Goal: Use online tool/utility: Utilize a website feature to perform a specific function

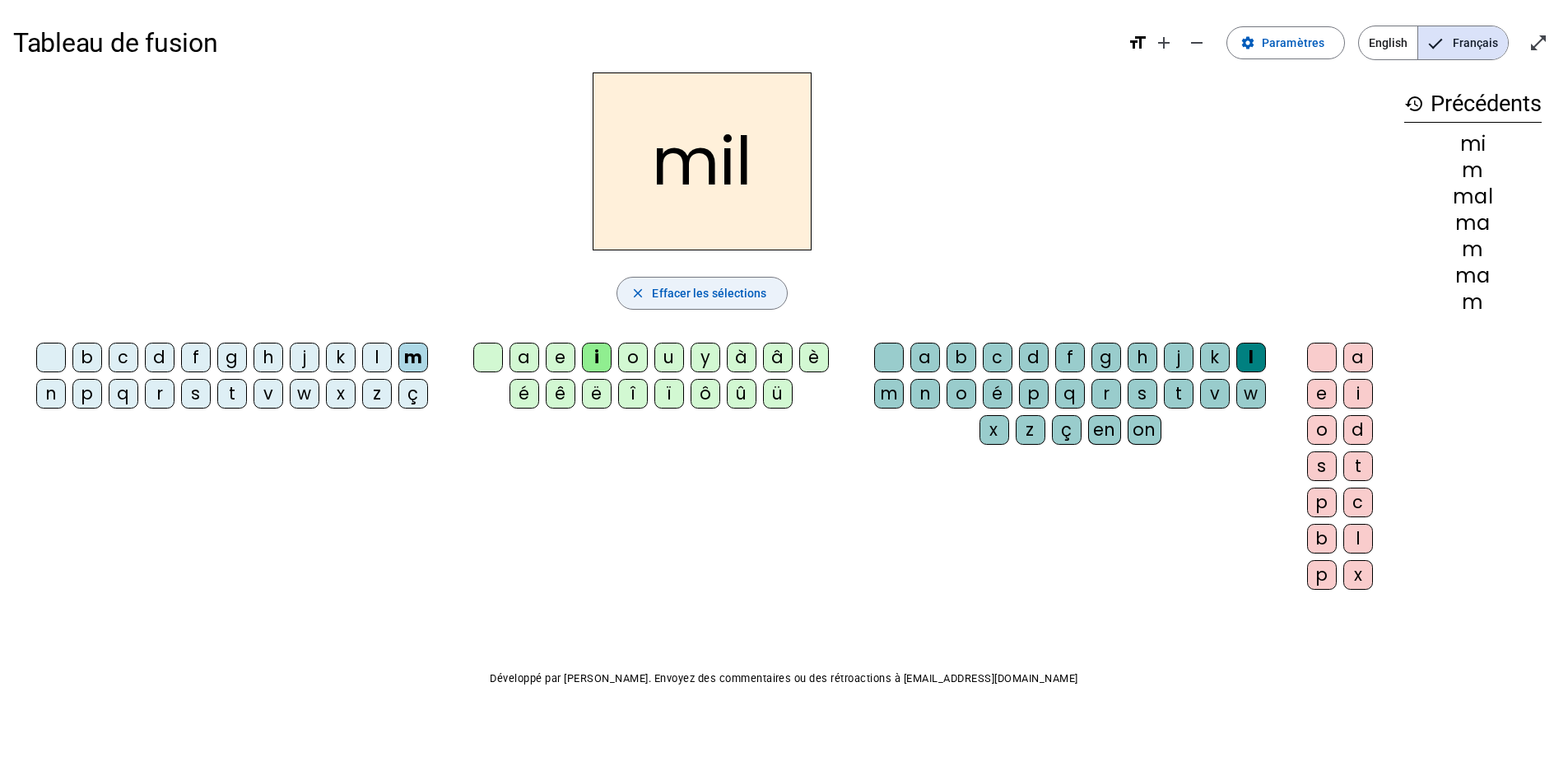
click at [679, 288] on span "Effacer les sélections" at bounding box center [709, 293] width 114 height 19
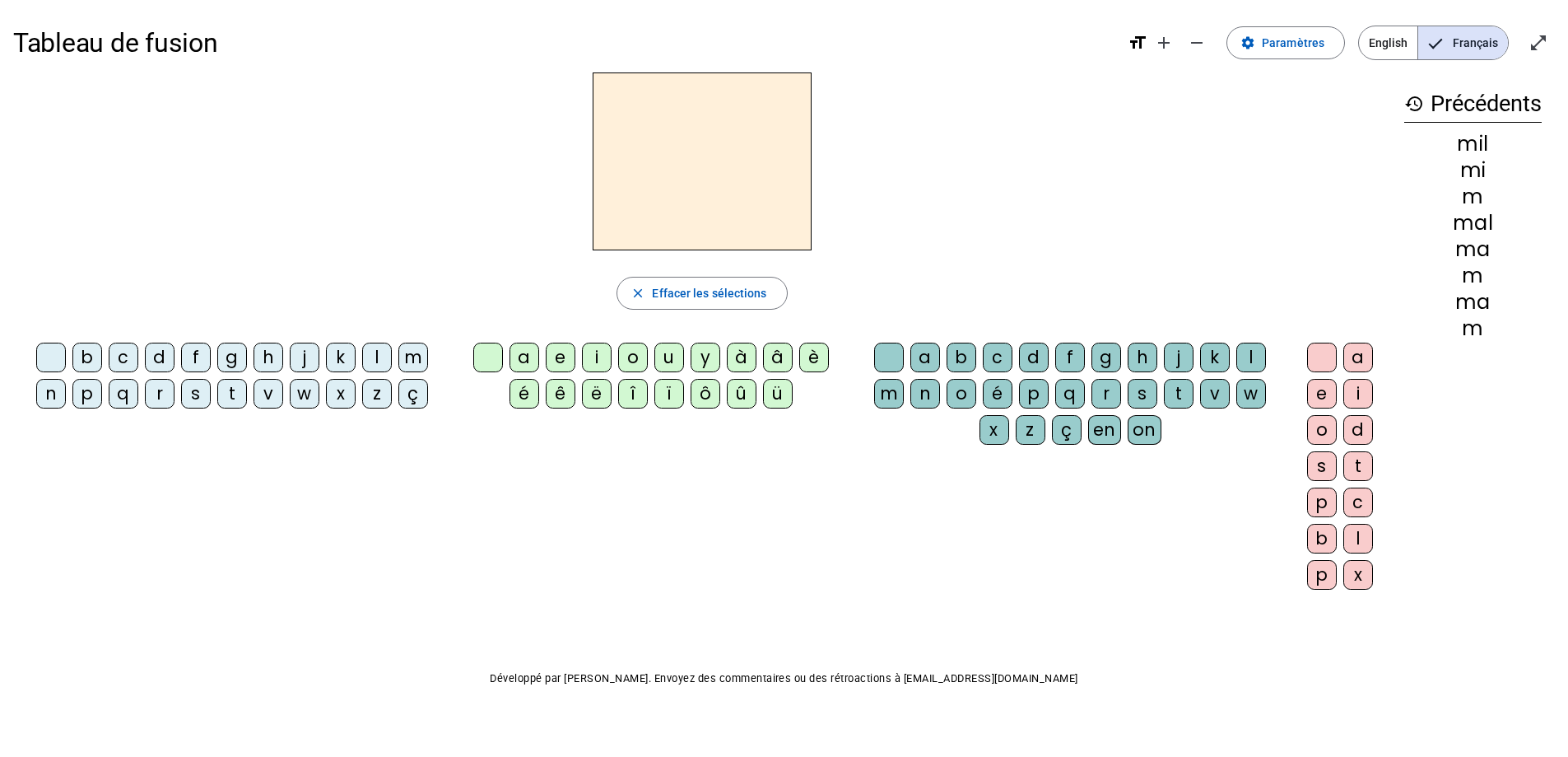
click at [152, 356] on div "d" at bounding box center [159, 357] width 29 height 29
click at [664, 355] on div "u" at bounding box center [669, 357] width 29 height 29
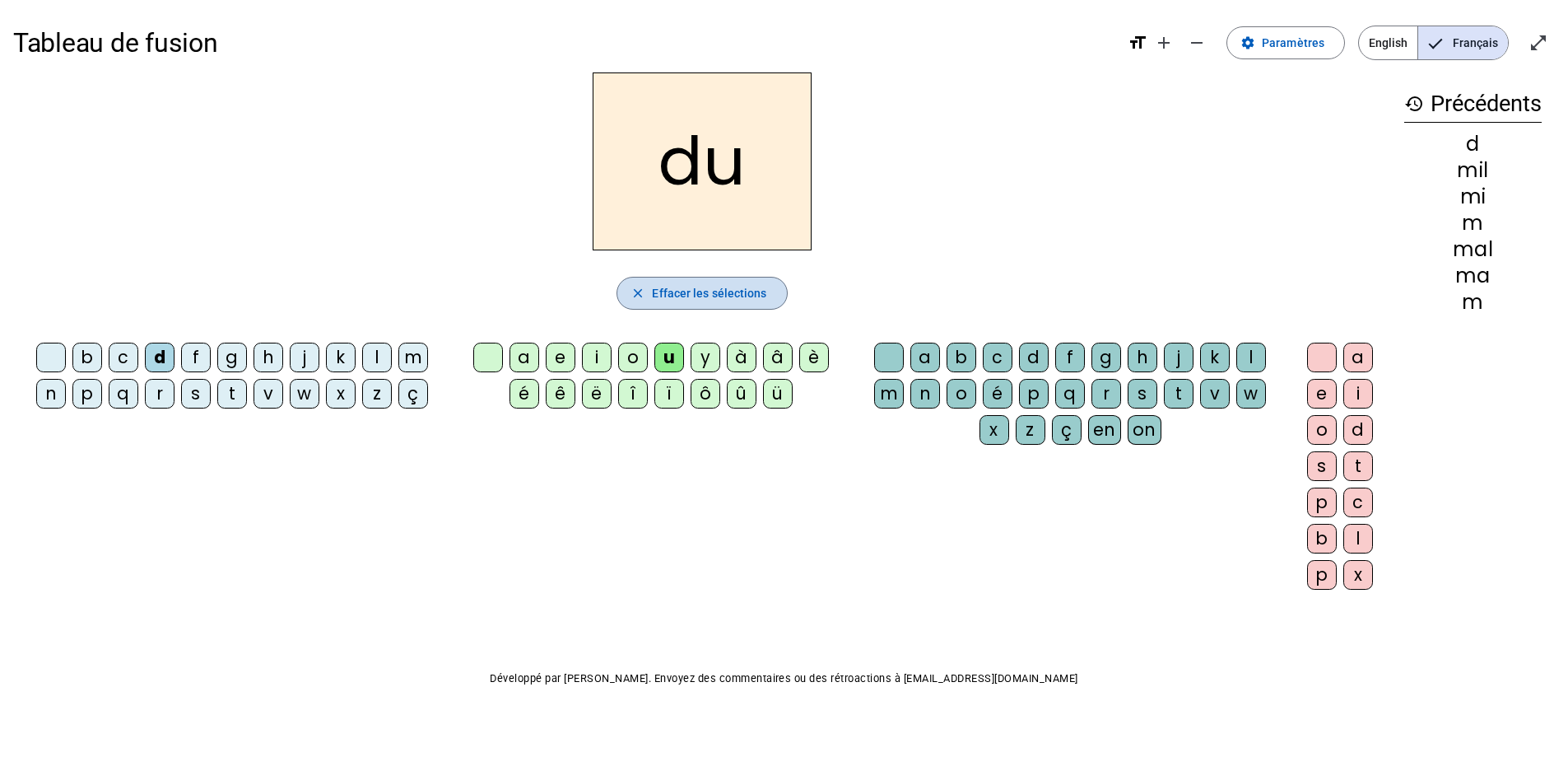
click at [745, 303] on span "button" at bounding box center [702, 293] width 168 height 40
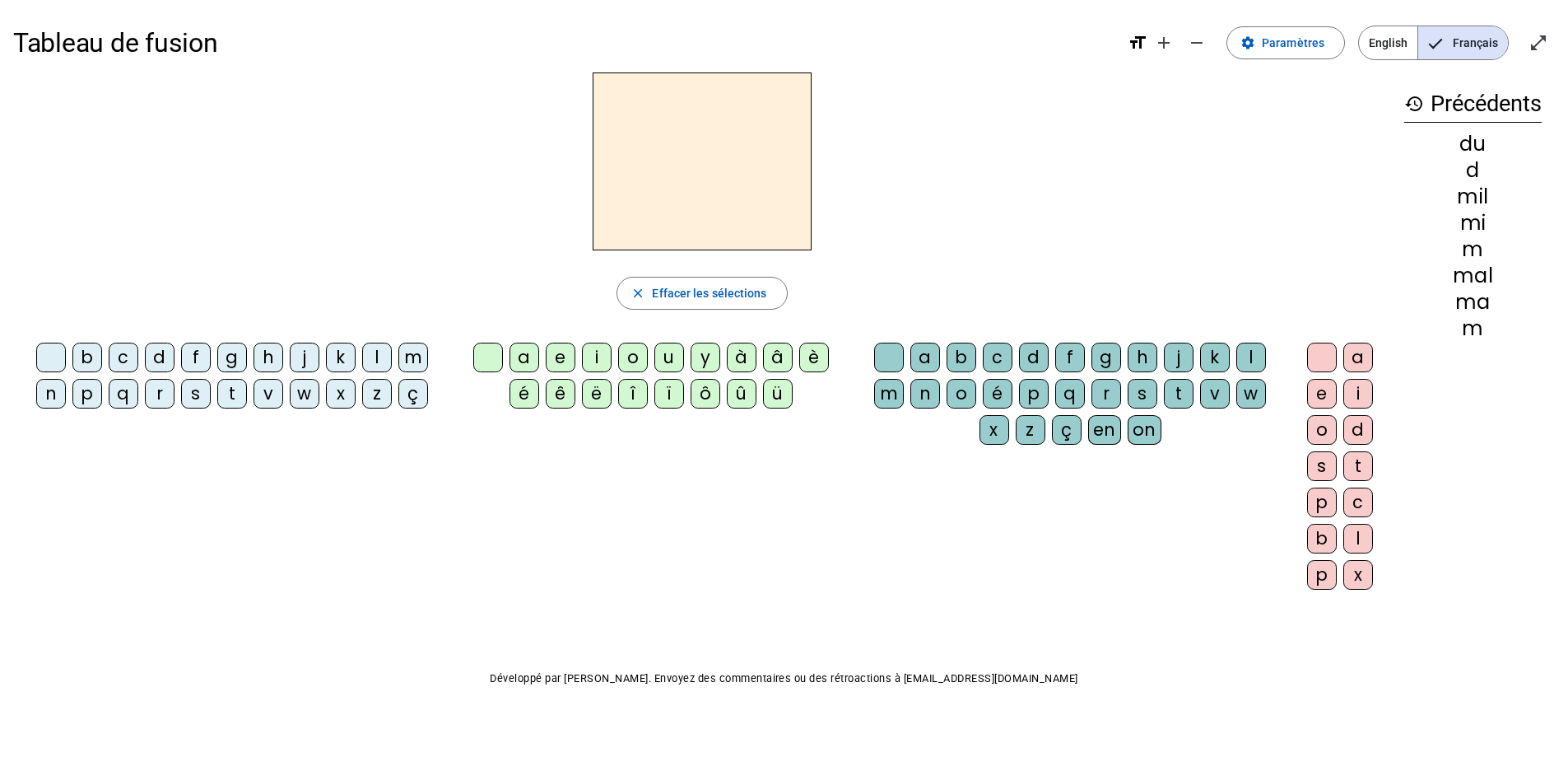
click at [224, 396] on div "t" at bounding box center [232, 393] width 29 height 29
click at [665, 361] on div "u" at bounding box center [669, 357] width 29 height 29
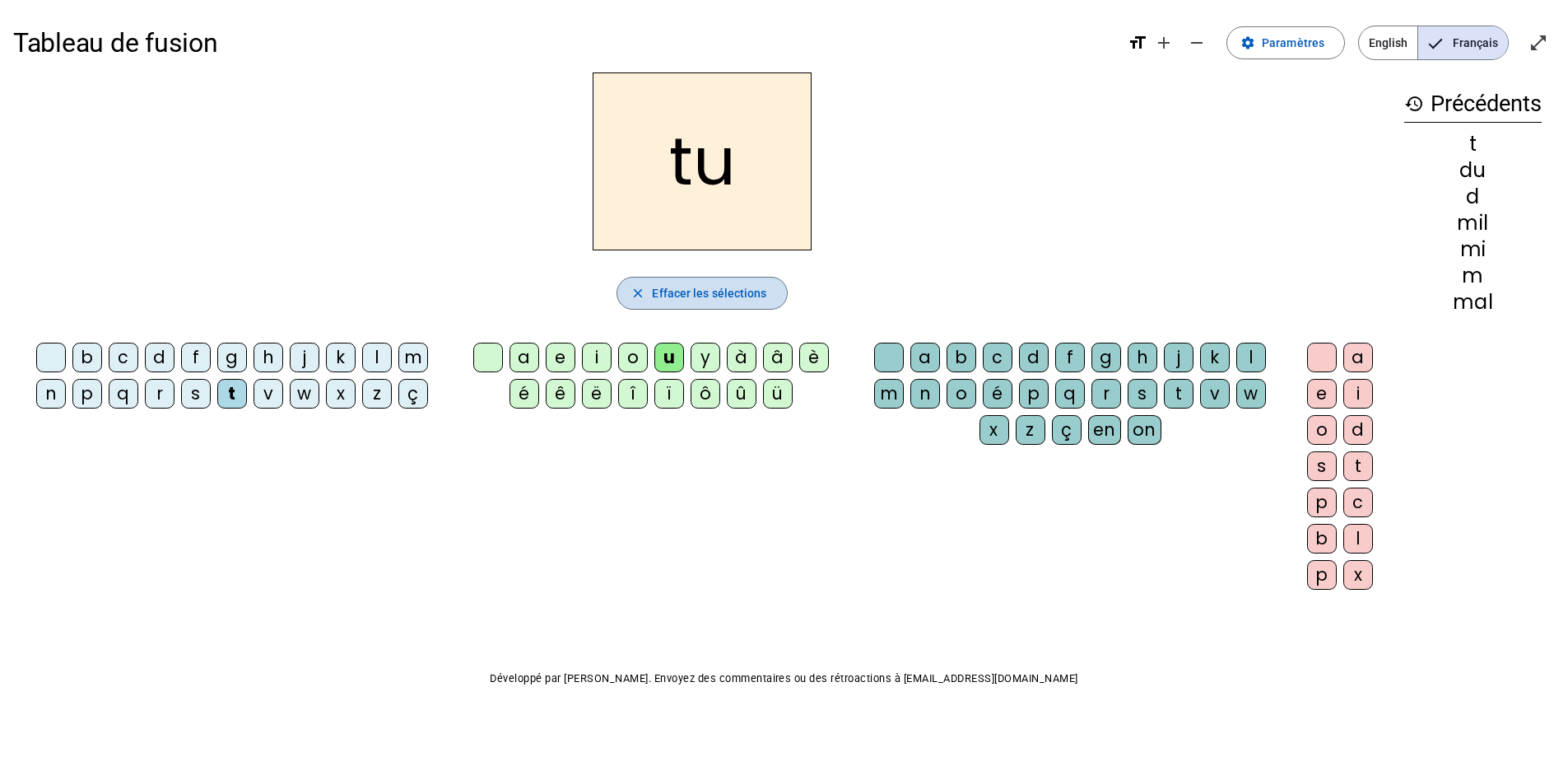
click at [672, 294] on span "Effacer les sélections" at bounding box center [709, 293] width 114 height 19
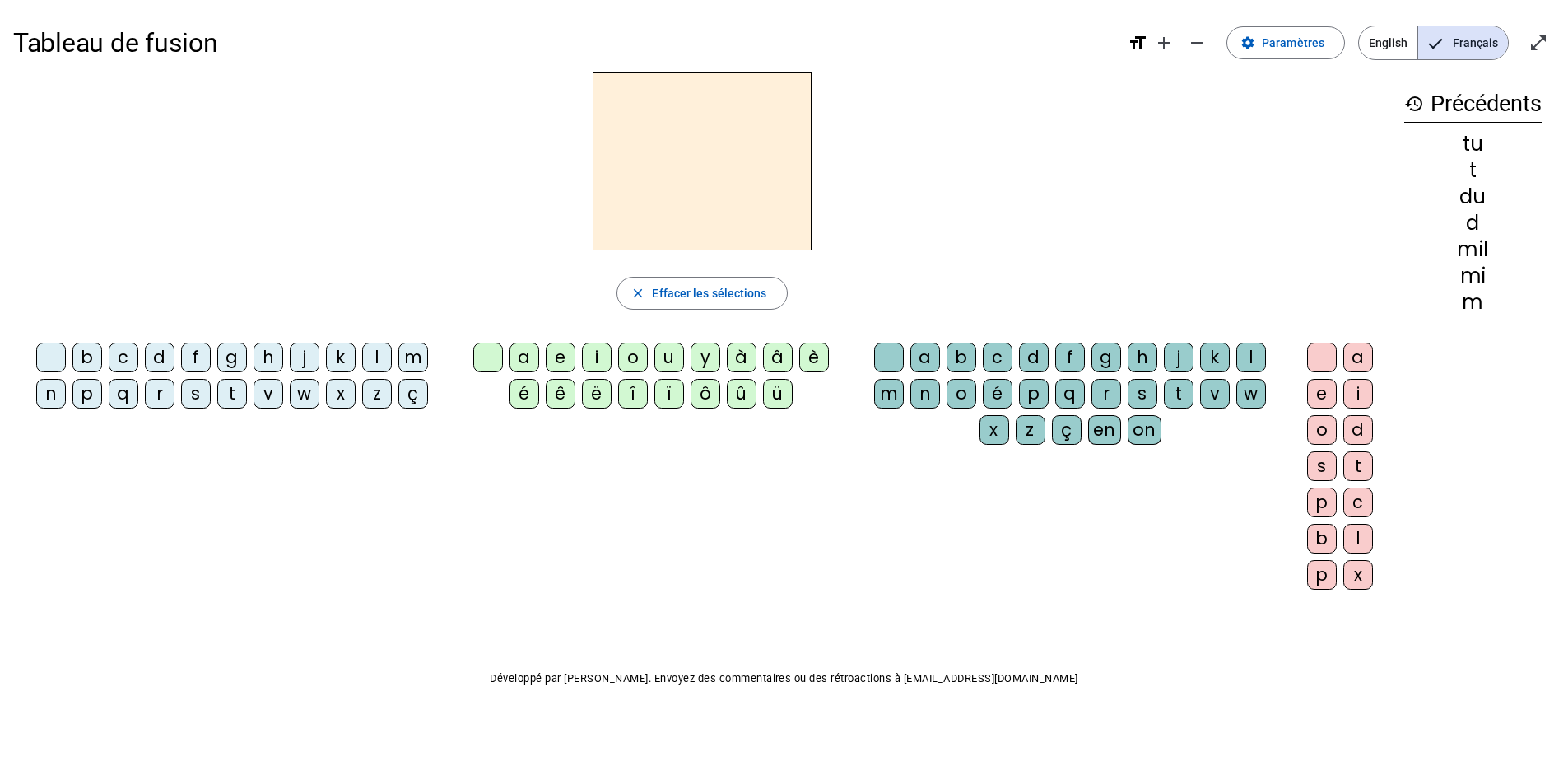
click at [231, 393] on div "t" at bounding box center [232, 393] width 29 height 29
click at [514, 352] on div "a" at bounding box center [524, 357] width 29 height 29
click at [672, 297] on span "Effacer les sélections" at bounding box center [709, 293] width 114 height 19
click at [244, 399] on div "t" at bounding box center [232, 393] width 29 height 29
click at [560, 354] on div "e" at bounding box center [561, 357] width 29 height 29
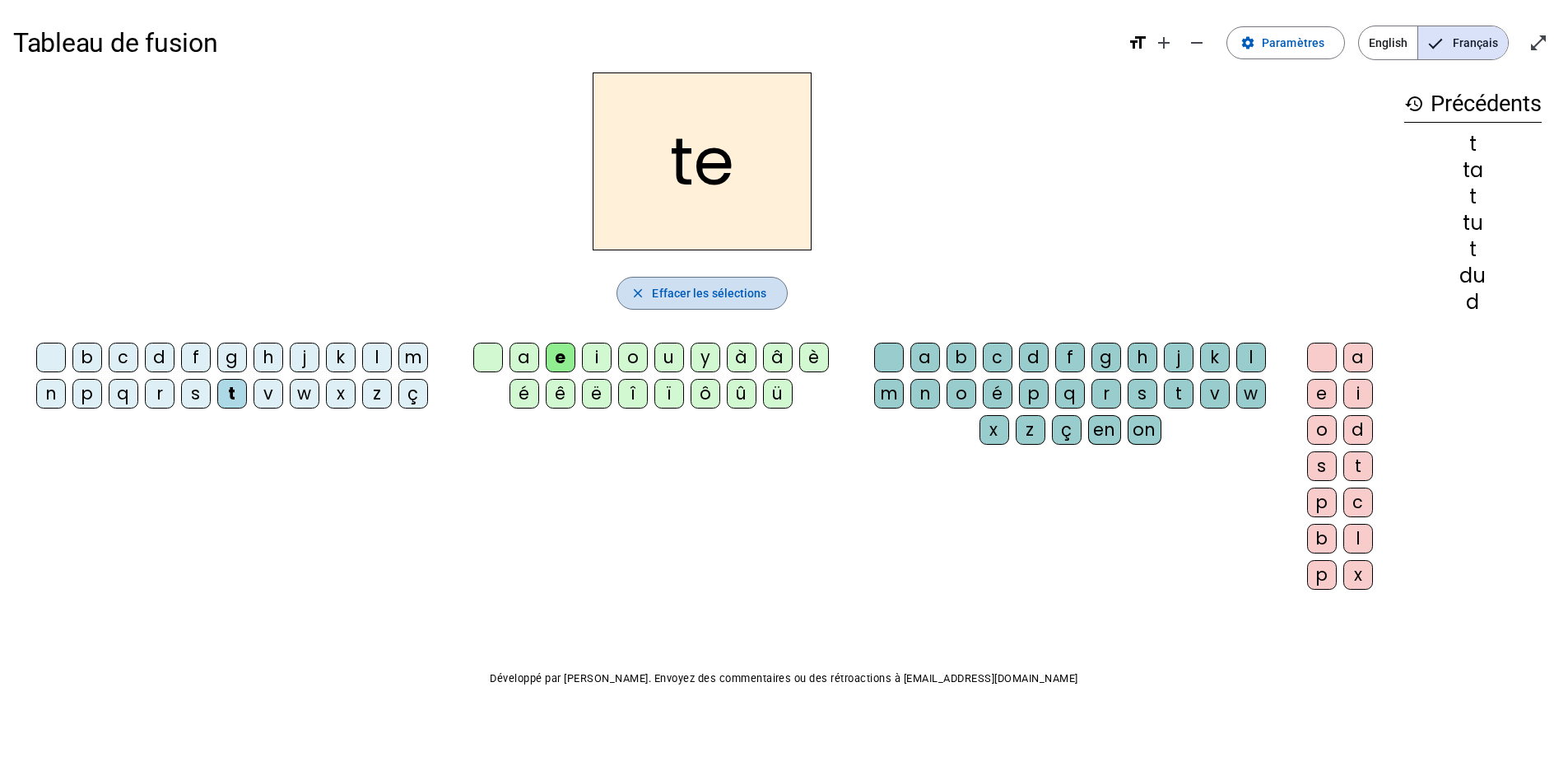
click at [672, 291] on span "Effacer les sélections" at bounding box center [709, 293] width 114 height 19
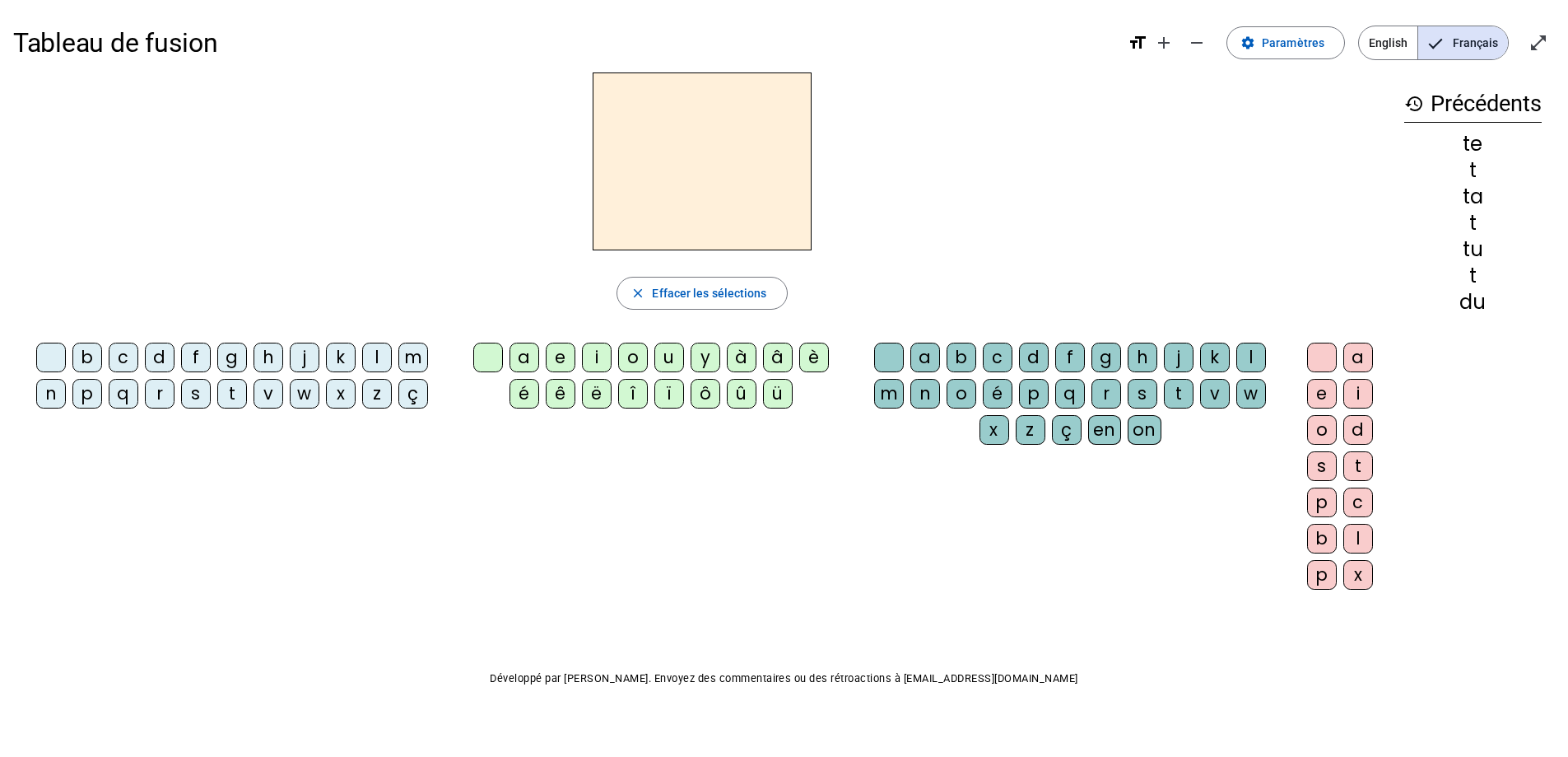
click at [151, 353] on div "d" at bounding box center [159, 357] width 29 height 29
click at [561, 357] on div "e" at bounding box center [561, 357] width 29 height 29
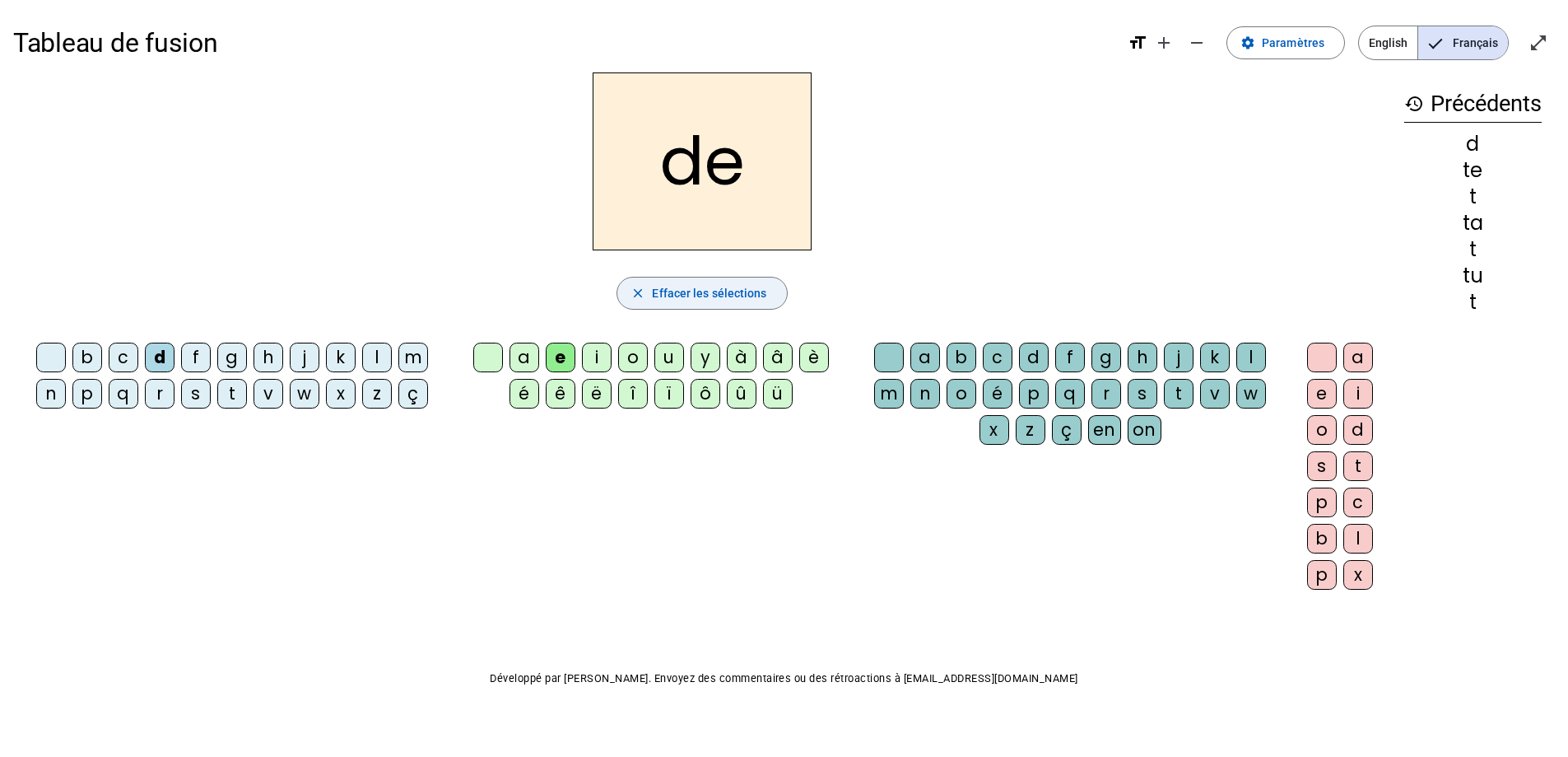
click at [683, 284] on span "Effacer les sélections" at bounding box center [709, 293] width 114 height 19
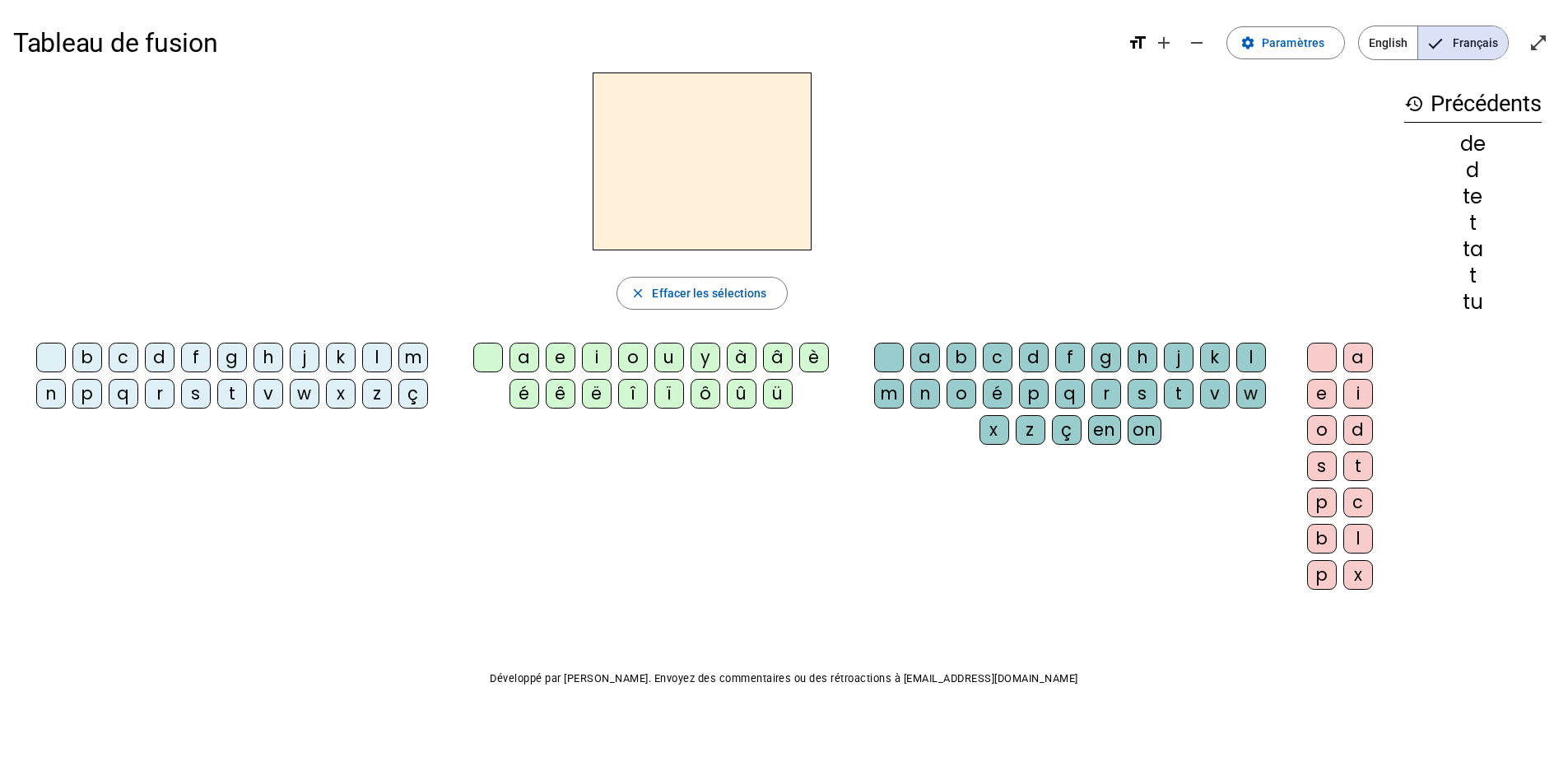
click at [308, 354] on div "j" at bounding box center [305, 357] width 29 height 29
click at [568, 359] on div "e" at bounding box center [561, 357] width 29 height 29
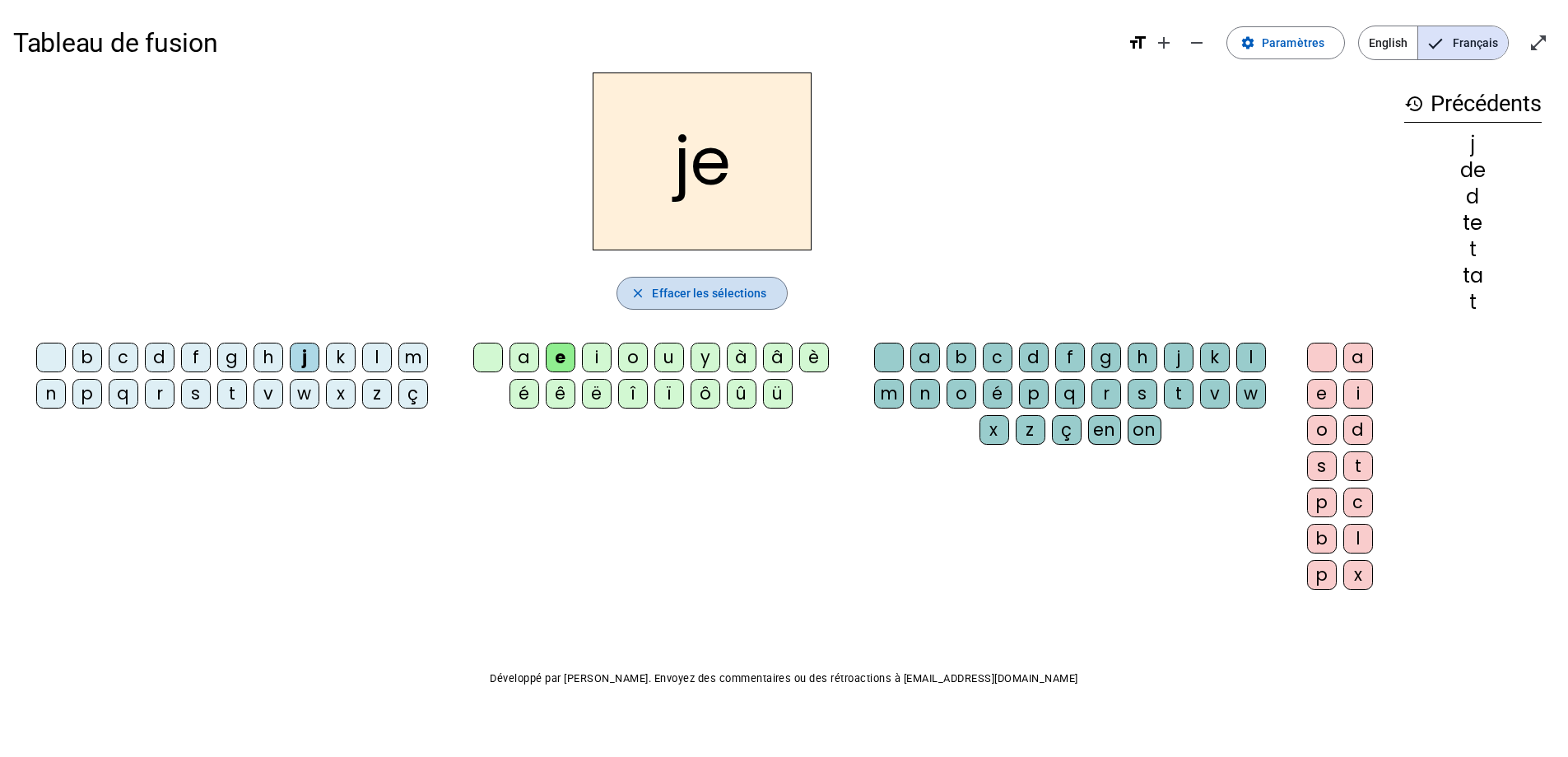
click at [662, 291] on span "Effacer les sélections" at bounding box center [709, 293] width 114 height 19
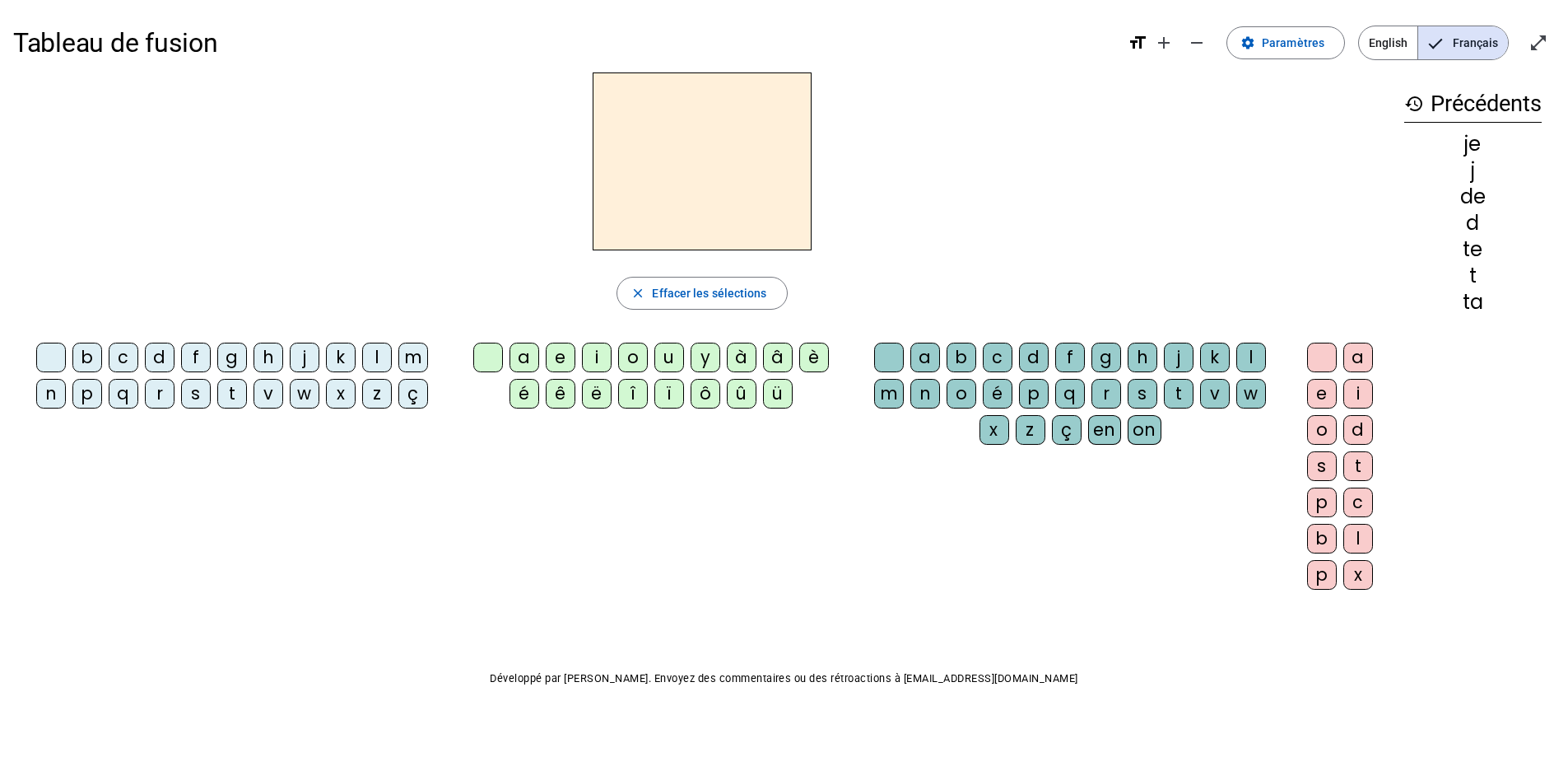
click at [431, 354] on letter-bubble "m" at bounding box center [416, 360] width 36 height 36
click at [553, 348] on div "e" at bounding box center [561, 357] width 29 height 29
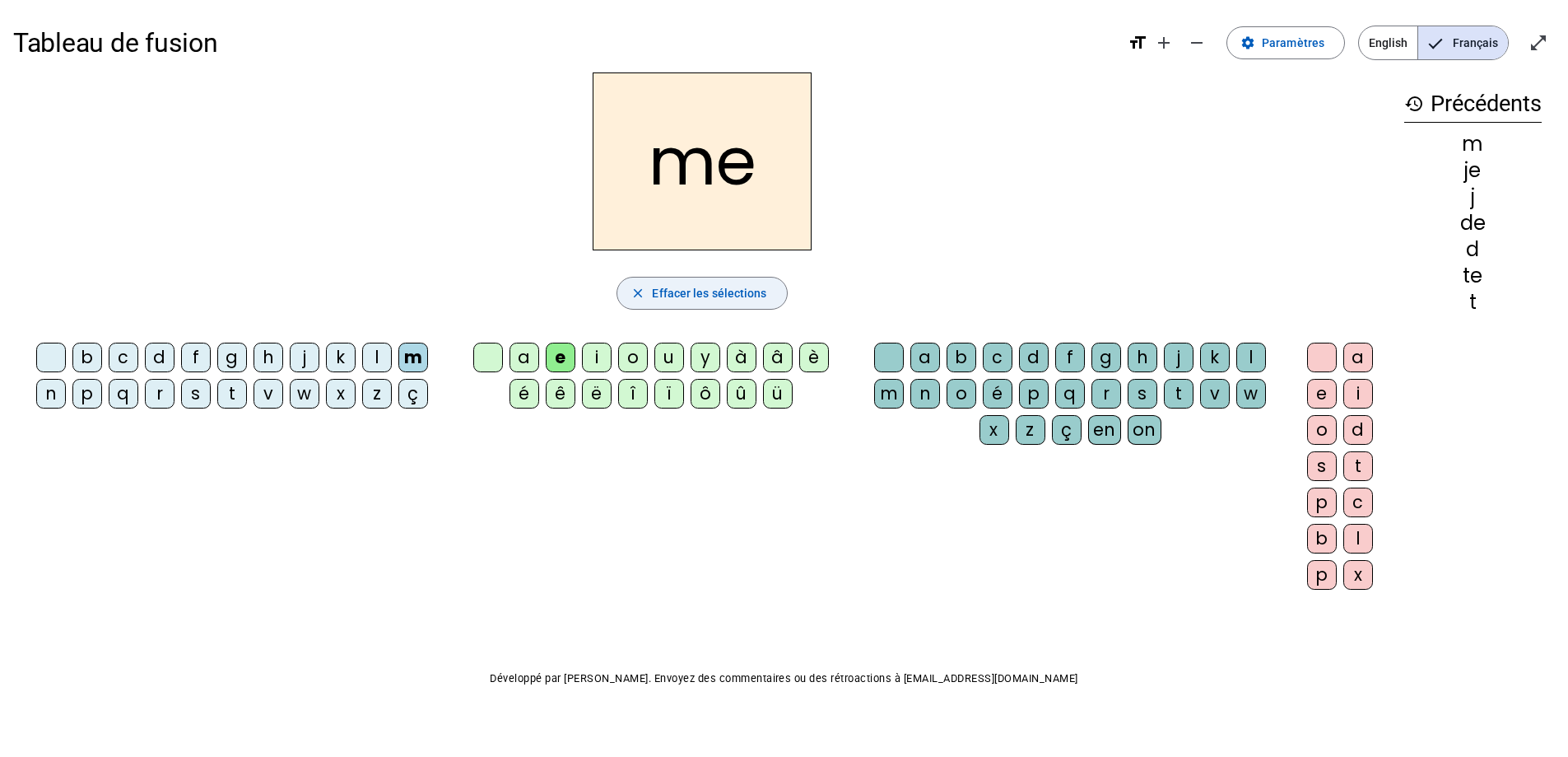
click at [691, 299] on span "Effacer les sélections" at bounding box center [709, 293] width 114 height 19
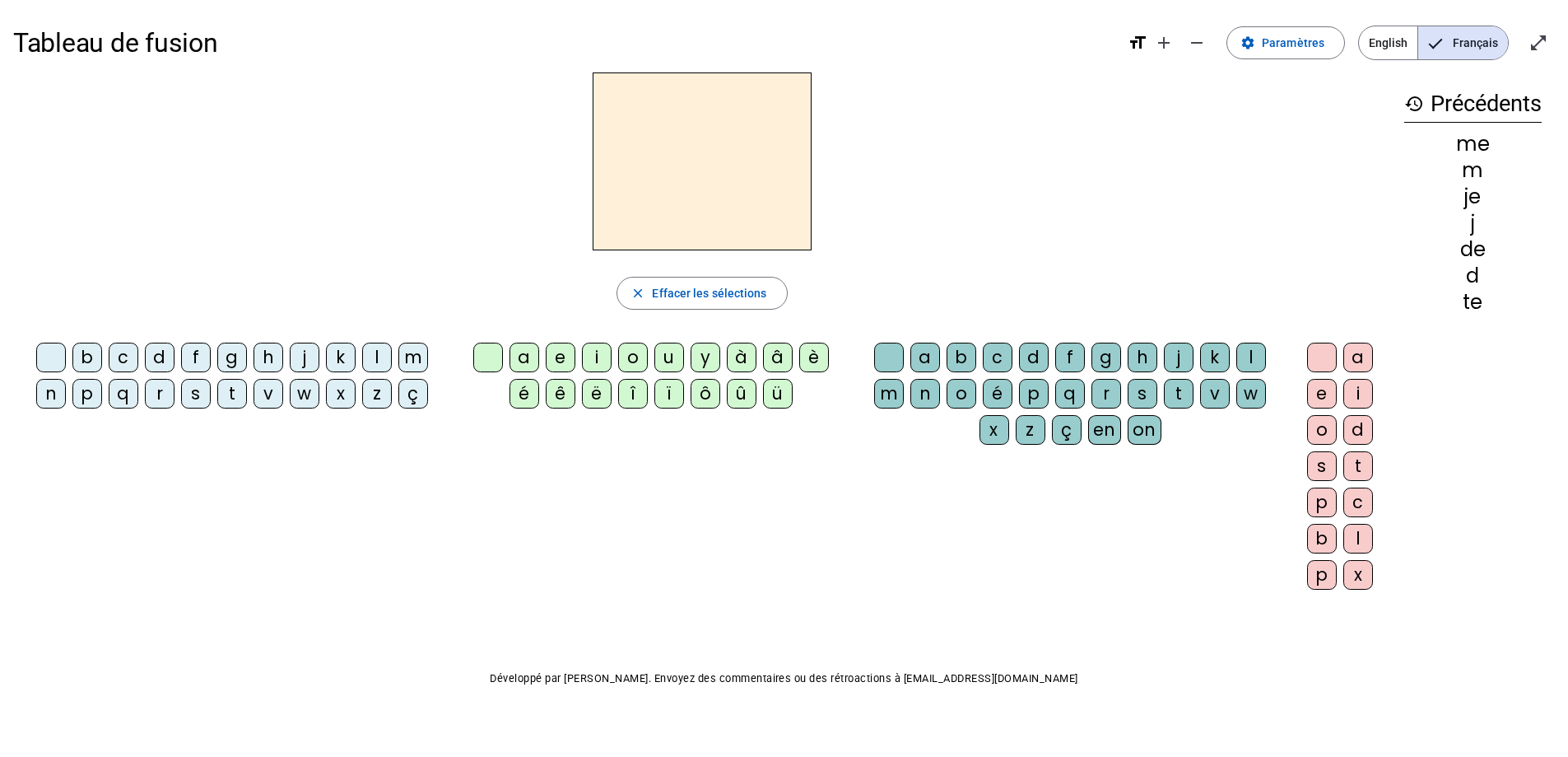
click at [397, 351] on letter-bubble "l" at bounding box center [379, 360] width 36 height 36
click at [655, 296] on span "Effacer les sélections" at bounding box center [709, 293] width 114 height 19
click at [413, 366] on div "m" at bounding box center [413, 357] width 29 height 29
click at [534, 357] on div "a" at bounding box center [524, 357] width 29 height 29
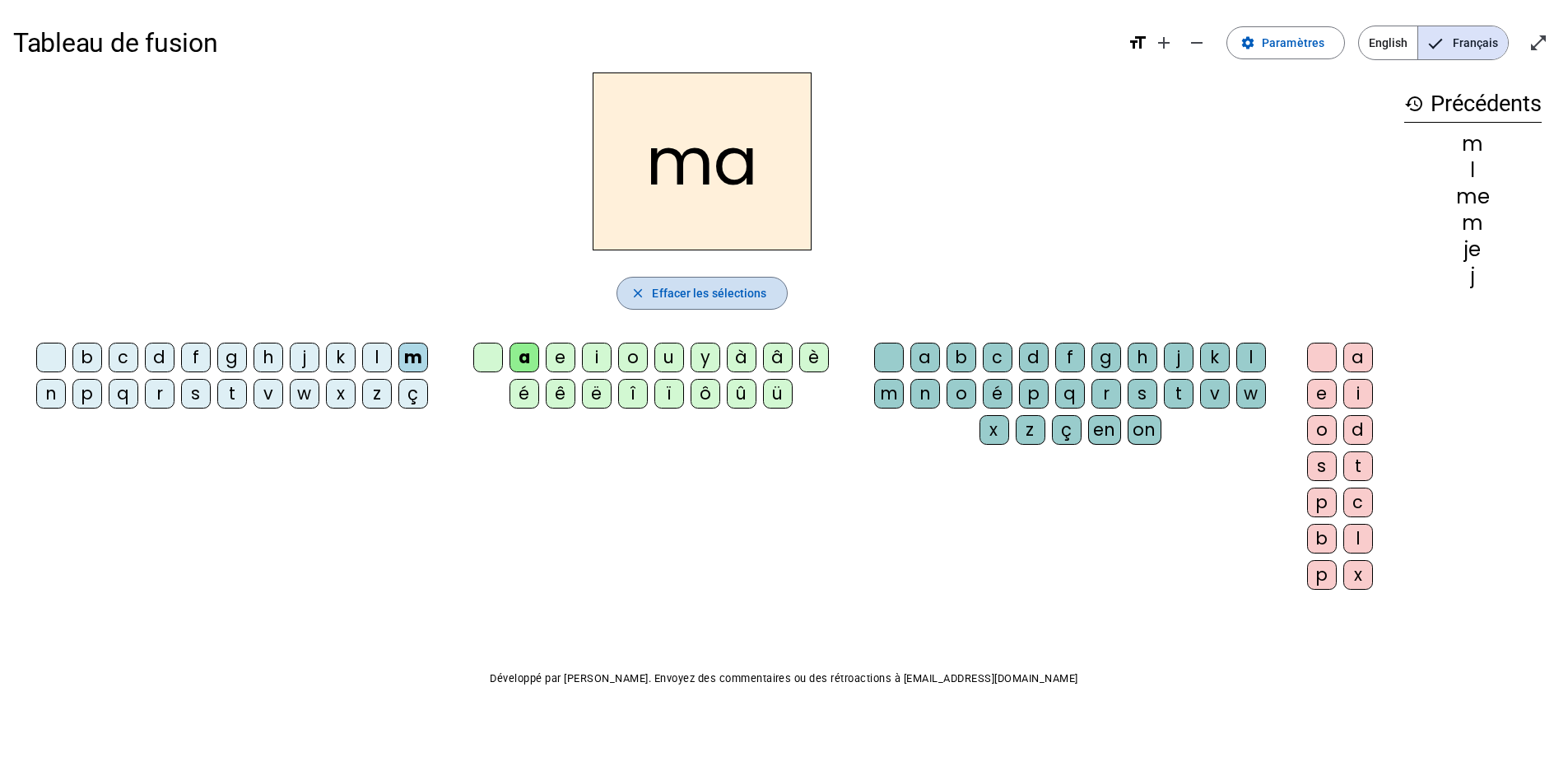
click at [669, 299] on span "Effacer les sélections" at bounding box center [709, 293] width 114 height 19
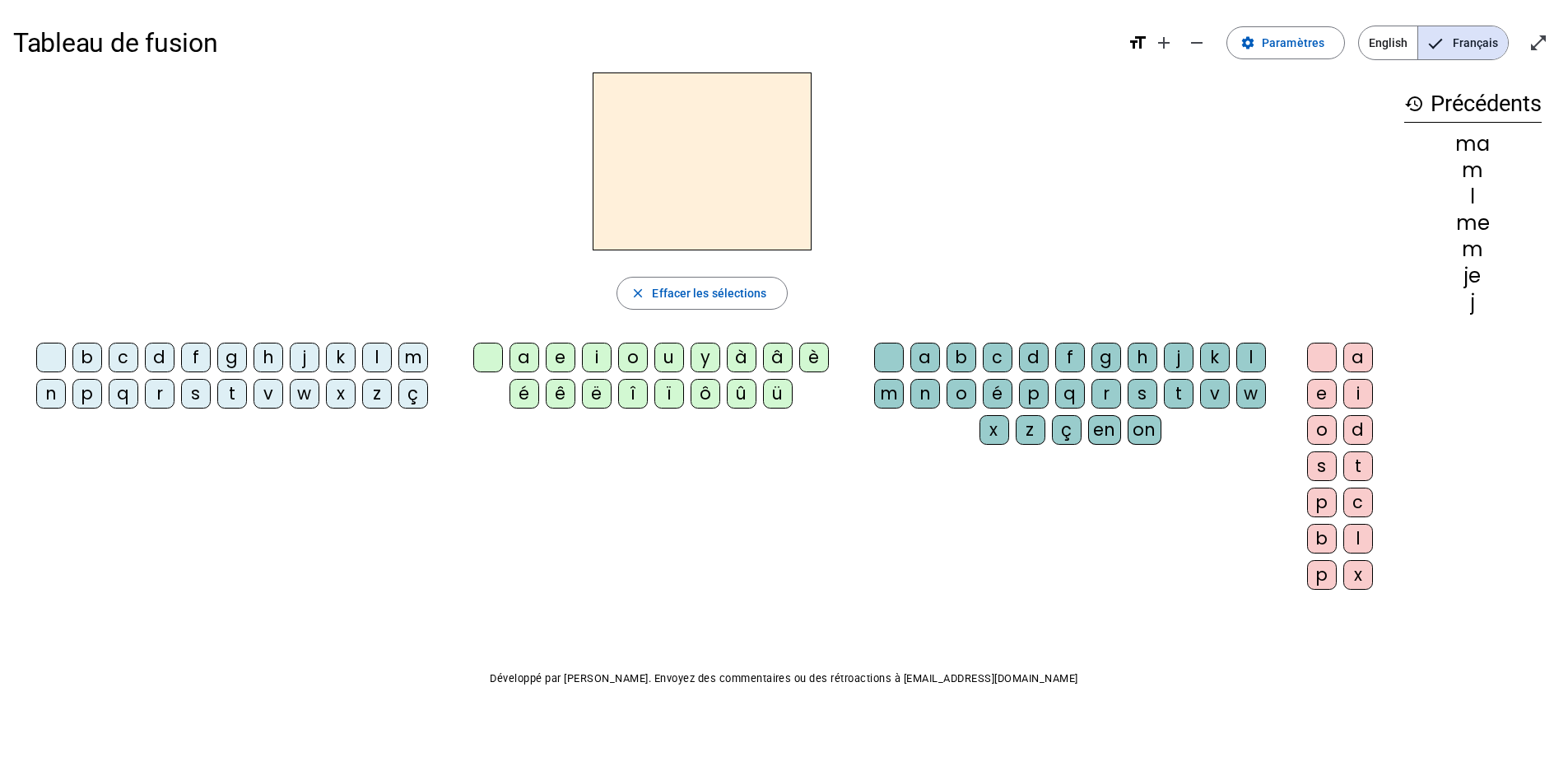
click at [408, 359] on div "m" at bounding box center [413, 357] width 29 height 29
click at [525, 359] on div "a" at bounding box center [524, 357] width 29 height 29
click at [1248, 351] on div "l" at bounding box center [1251, 357] width 29 height 29
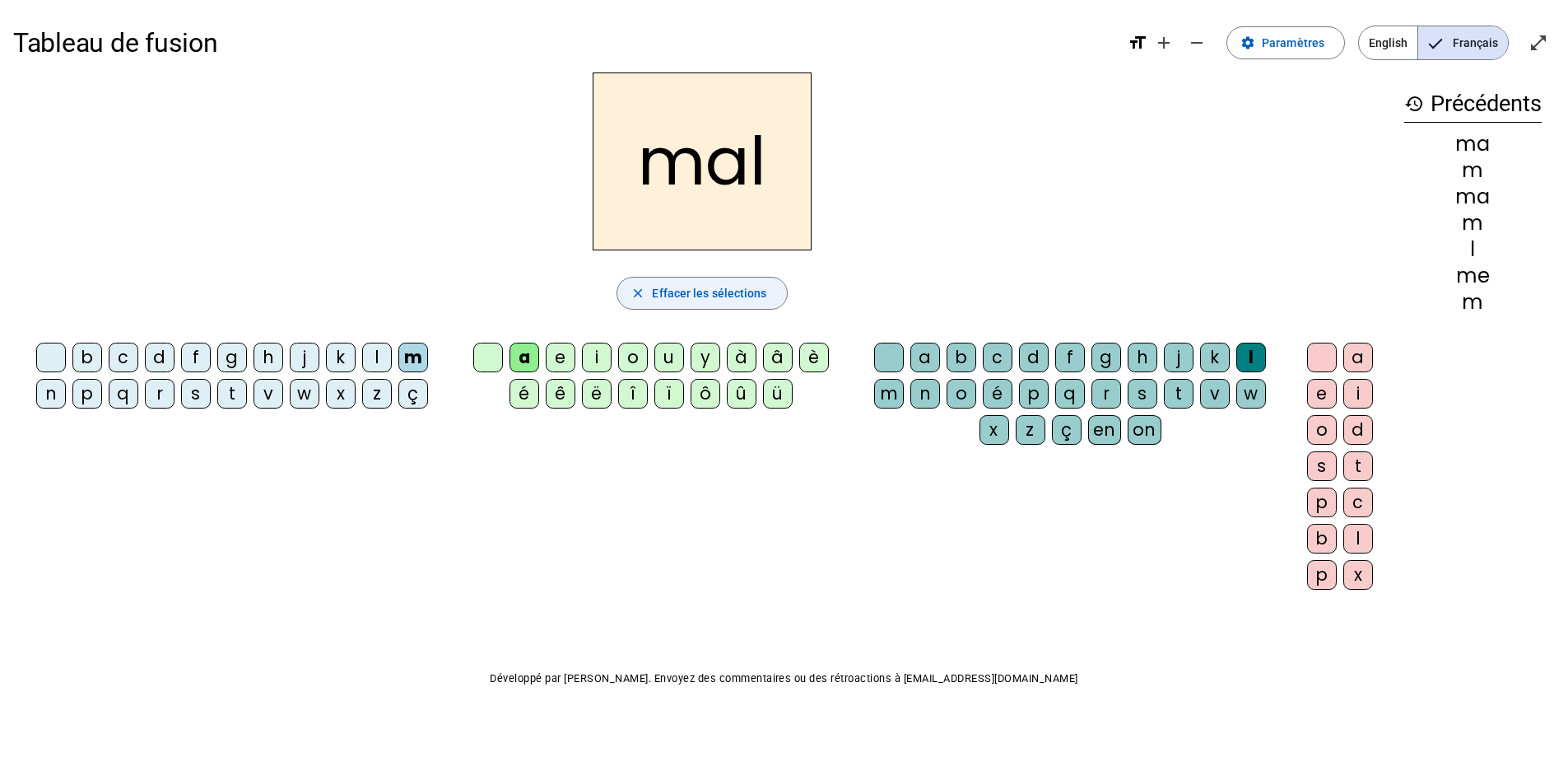
click at [661, 294] on span "Effacer les sélections" at bounding box center [709, 293] width 114 height 19
